Goal: Check status: Check status

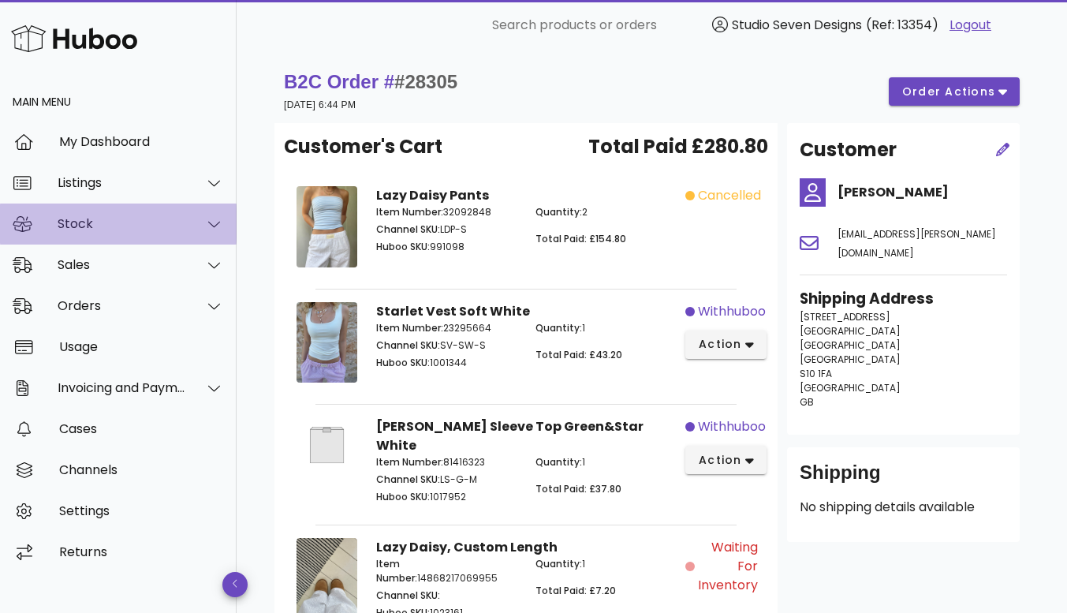
click at [84, 211] on div "Stock" at bounding box center [118, 224] width 237 height 41
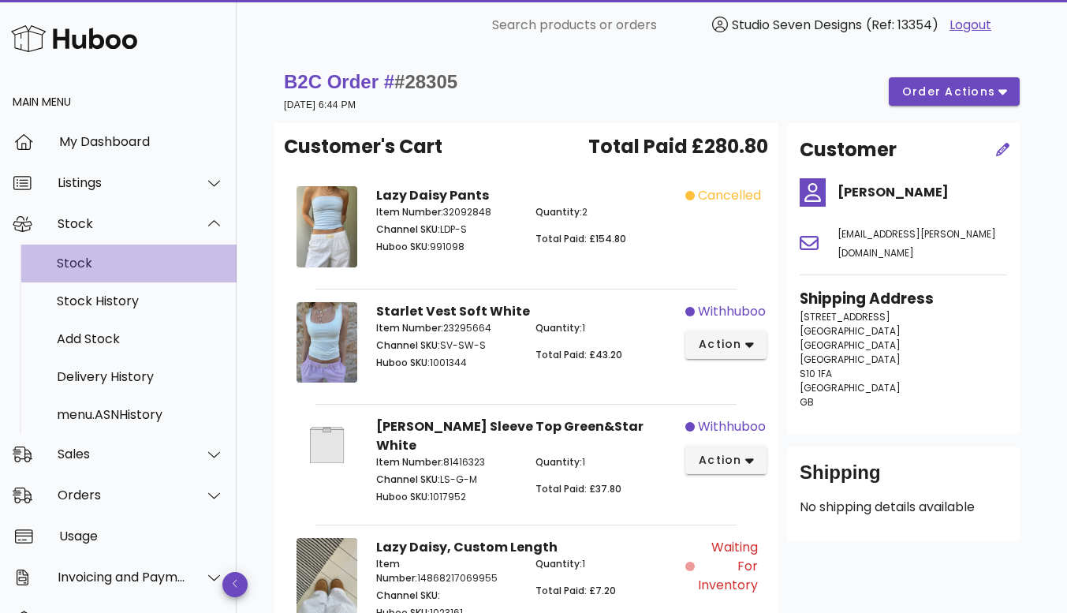
click at [80, 258] on div "Stock" at bounding box center [140, 263] width 167 height 15
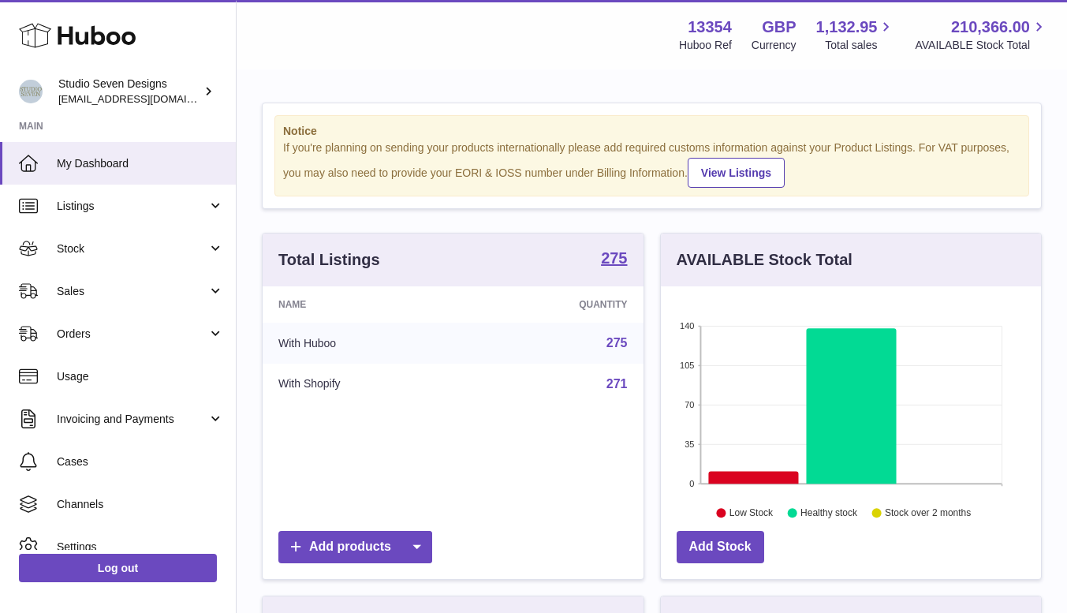
scroll to position [246, 380]
click at [110, 242] on span "Stock" at bounding box center [132, 248] width 151 height 15
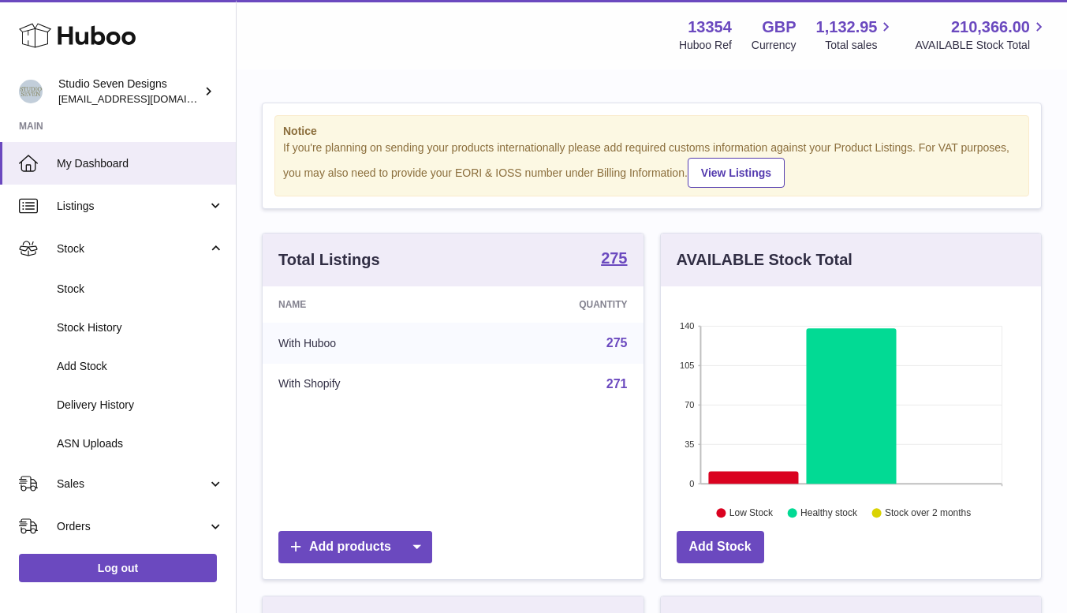
click at [111, 286] on span "Stock" at bounding box center [140, 289] width 167 height 15
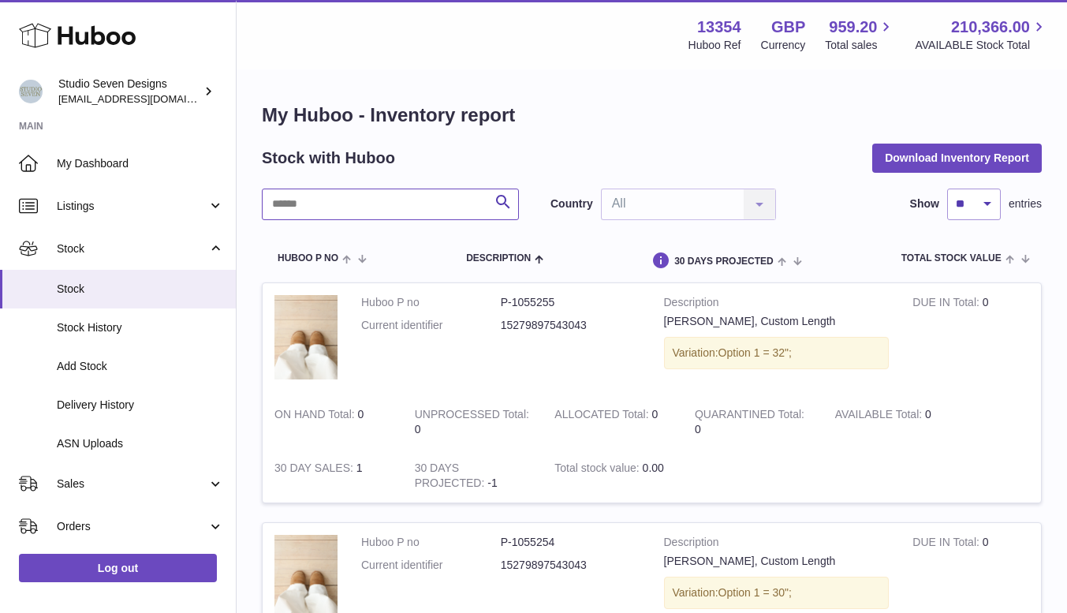
click at [301, 205] on input "text" at bounding box center [390, 205] width 257 height 32
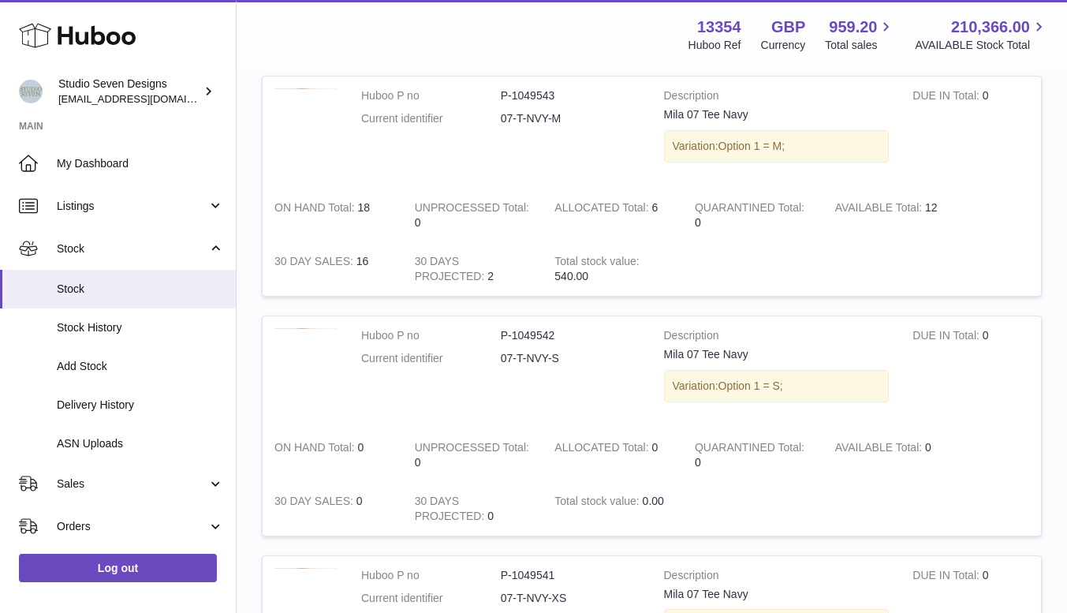
scroll to position [1886, 0]
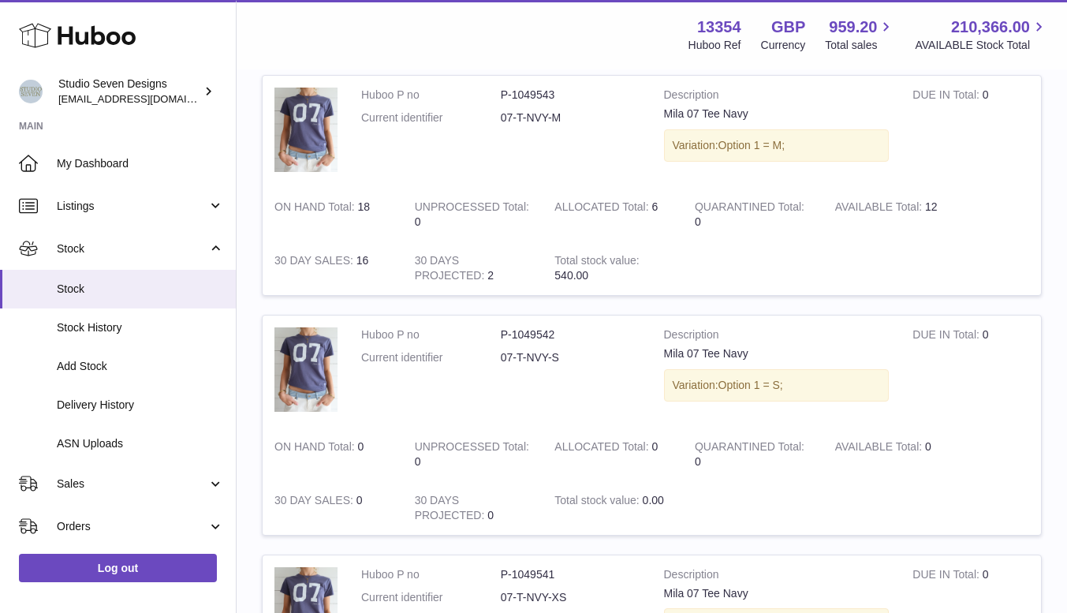
type input "****"
